Goal: Information Seeking & Learning: Understand process/instructions

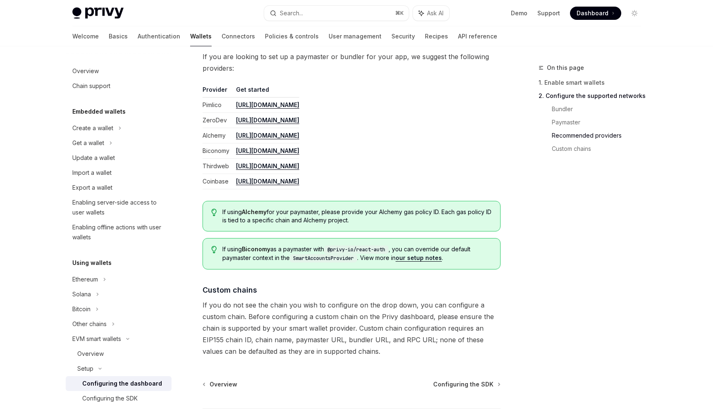
scroll to position [1066, 0]
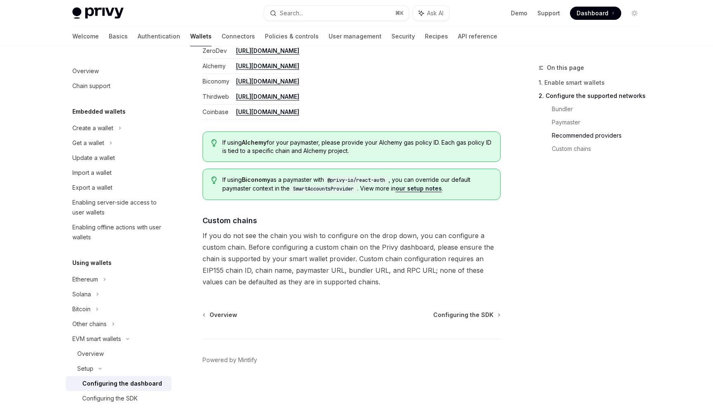
click at [219, 231] on span "If you do not see the chain you wish to configure on the drop down, you can con…" at bounding box center [352, 259] width 298 height 58
click at [217, 236] on span "If you do not see the chain you wish to configure on the drop down, you can con…" at bounding box center [352, 259] width 298 height 58
click at [205, 236] on span "If you do not see the chain you wish to configure on the drop down, you can con…" at bounding box center [352, 259] width 298 height 58
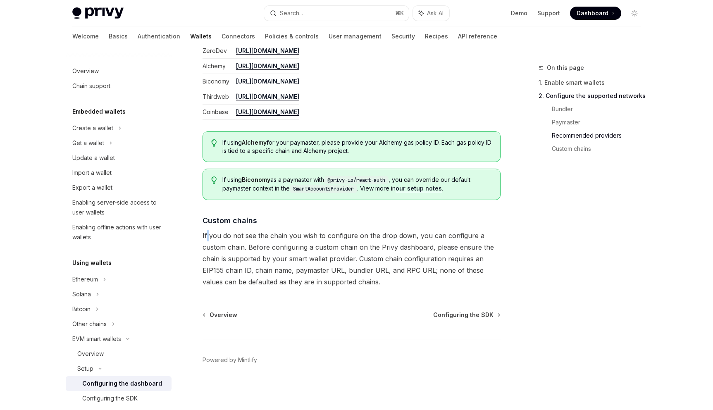
click at [205, 236] on span "If you do not see the chain you wish to configure on the drop down, you can con…" at bounding box center [352, 259] width 298 height 58
click at [204, 236] on span "If you do not see the chain you wish to configure on the drop down, you can con…" at bounding box center [352, 259] width 298 height 58
click at [205, 236] on span "If you do not see the chain you wish to configure on the drop down, you can con…" at bounding box center [352, 259] width 298 height 58
click at [204, 236] on span "If you do not see the chain you wish to configure on the drop down, you can con…" at bounding box center [352, 259] width 298 height 58
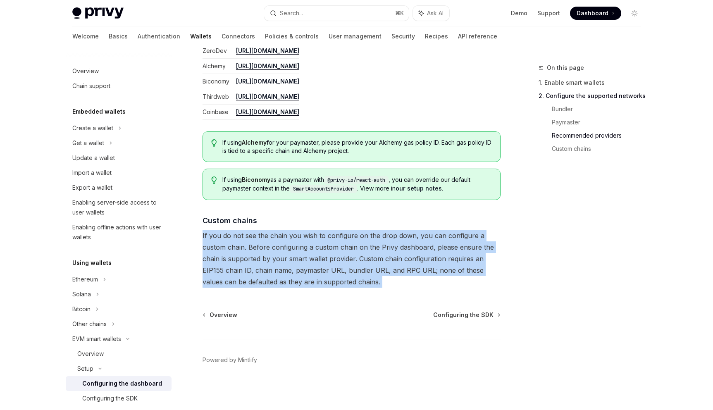
click at [204, 236] on span "If you do not see the chain you wish to configure on the drop down, you can con…" at bounding box center [352, 259] width 298 height 58
